Goal: Check status: Check status

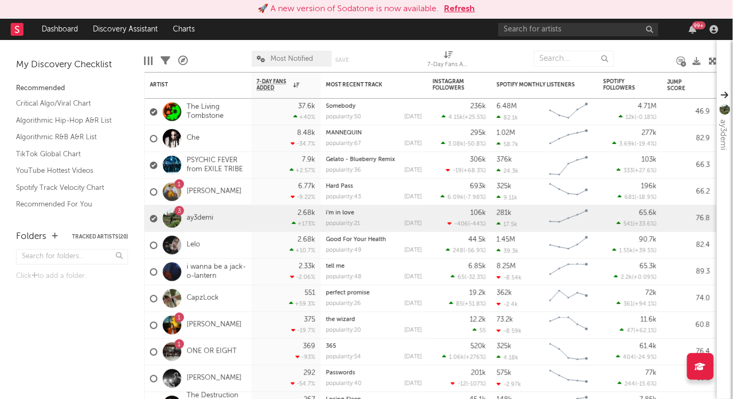
click at [453, 14] on button "Refresh" at bounding box center [459, 9] width 31 height 13
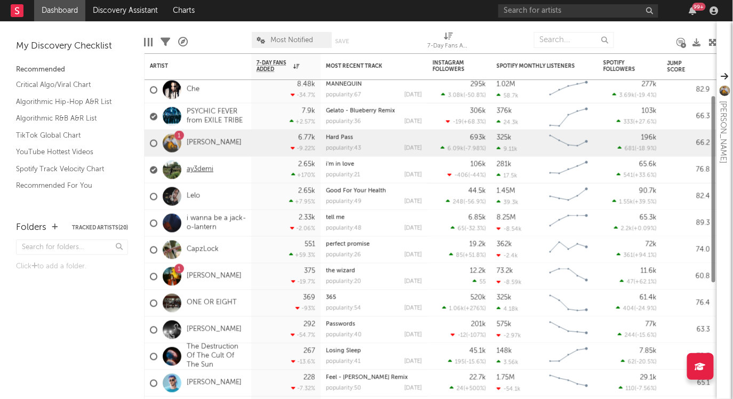
click at [202, 168] on link "ay3demi" at bounding box center [200, 169] width 27 height 9
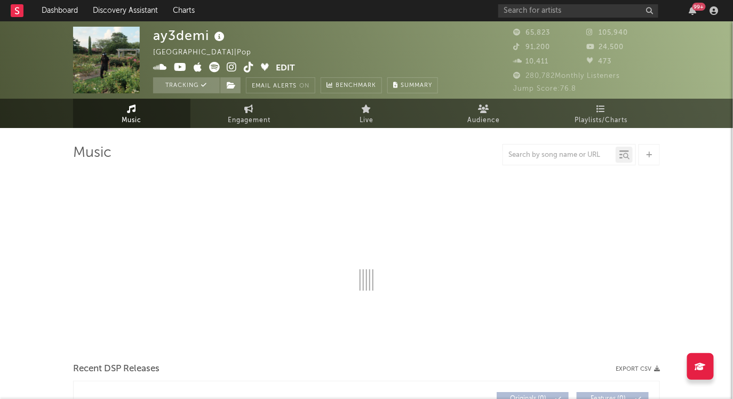
select select "6m"
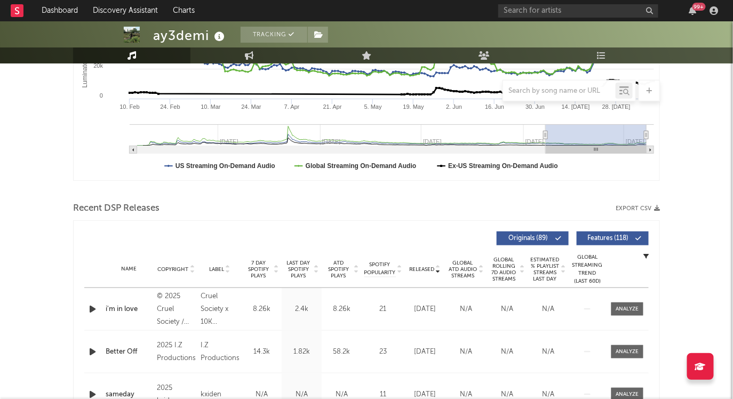
scroll to position [324, 0]
